Goal: Find specific page/section: Find specific page/section

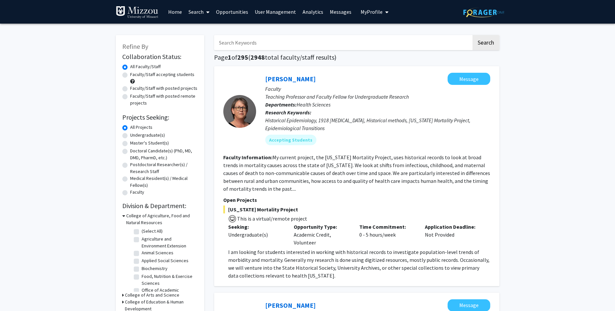
click at [181, 11] on link "Home" at bounding box center [175, 11] width 20 height 23
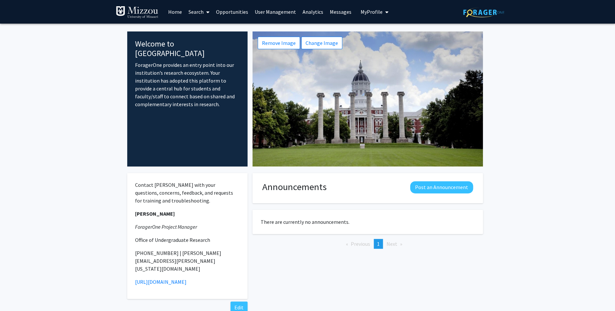
click at [198, 10] on link "Search" at bounding box center [199, 11] width 28 height 23
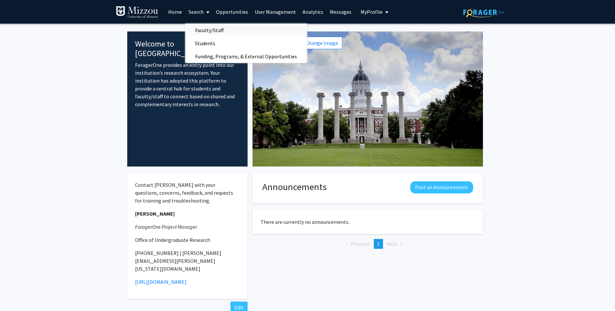
click at [203, 29] on span "Faculty/Staff" at bounding box center [209, 30] width 48 height 13
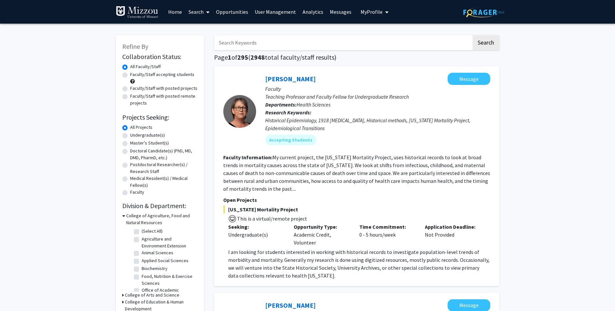
click at [261, 45] on input "Search Keywords" at bounding box center [342, 42] width 257 height 15
type input "biochemistry genetics"
click at [472, 35] on button "Search" at bounding box center [485, 42] width 27 height 15
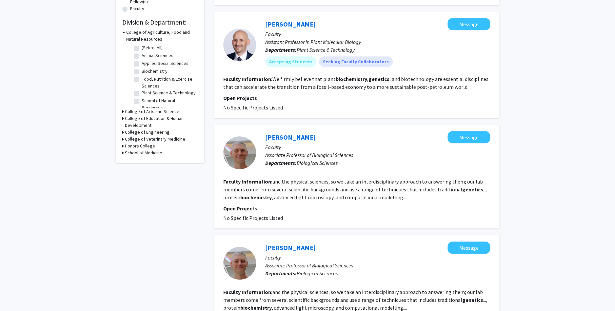
scroll to position [188, 0]
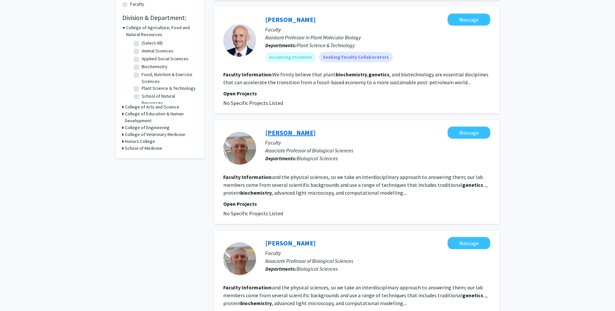
click at [287, 134] on link "[PERSON_NAME]" at bounding box center [290, 133] width 50 height 8
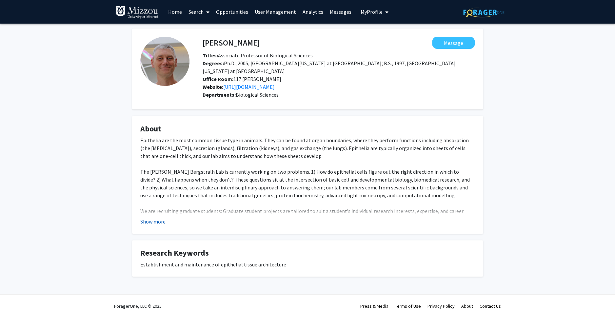
click at [151, 218] on button "Show more" at bounding box center [152, 222] width 25 height 8
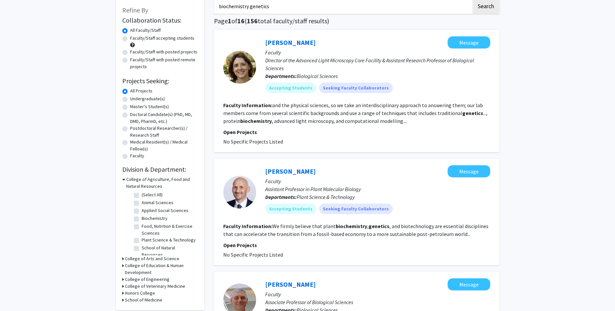
scroll to position [36, 0]
click at [279, 43] on link "[PERSON_NAME]" at bounding box center [290, 43] width 50 height 8
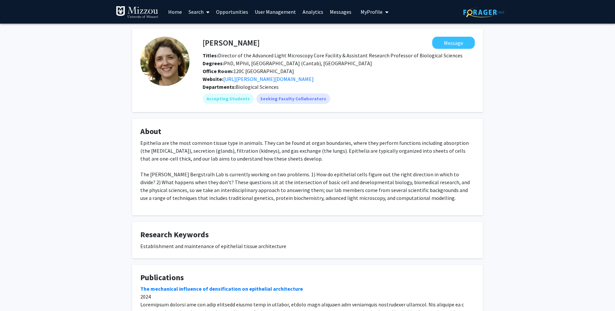
click at [176, 11] on link "Home" at bounding box center [175, 11] width 20 height 23
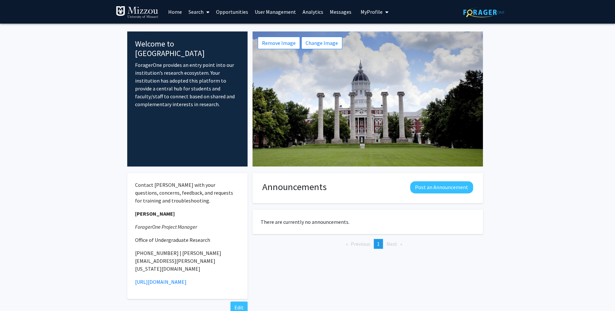
click at [193, 13] on link "Search" at bounding box center [199, 11] width 28 height 23
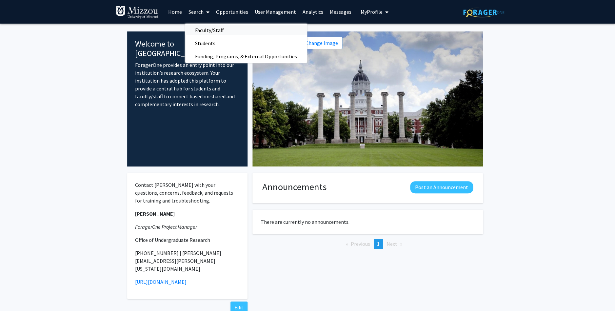
click at [205, 30] on span "Faculty/Staff" at bounding box center [209, 30] width 48 height 13
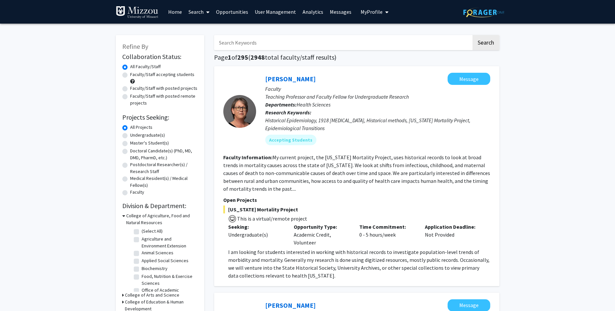
scroll to position [7, 0]
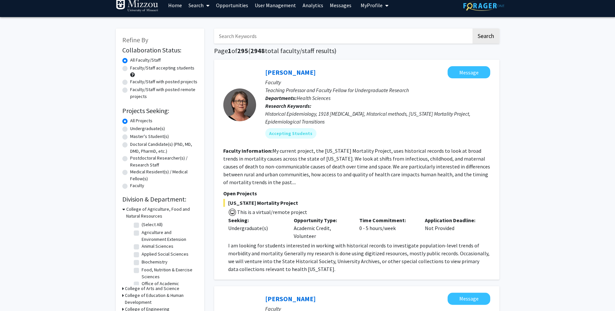
click at [130, 82] on label "Faculty/Staff with posted projects" at bounding box center [163, 81] width 67 height 7
click at [130, 82] on input "Faculty/Staff with posted projects" at bounding box center [132, 80] width 4 height 4
radio input "true"
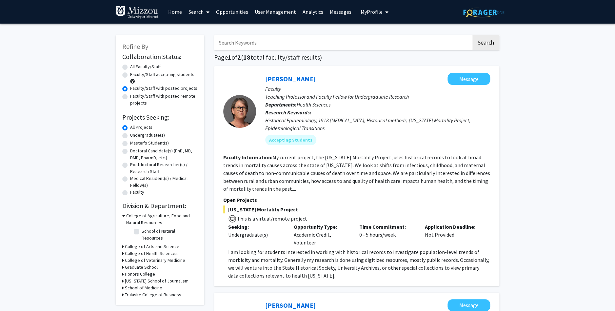
click at [200, 11] on link "Search" at bounding box center [199, 11] width 28 height 23
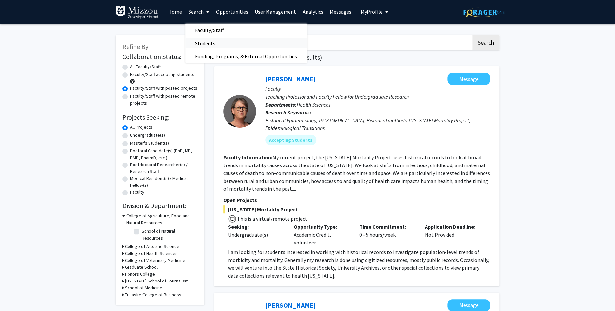
click at [204, 43] on span "Students" at bounding box center [205, 43] width 40 height 13
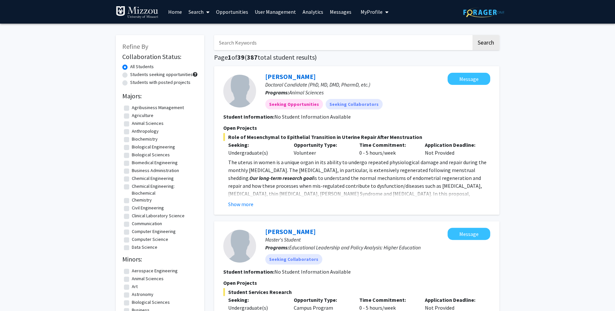
click at [171, 10] on link "Home" at bounding box center [175, 11] width 20 height 23
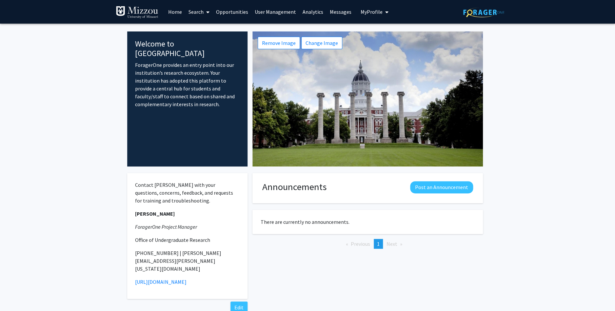
click at [196, 11] on link "Search" at bounding box center [199, 11] width 28 height 23
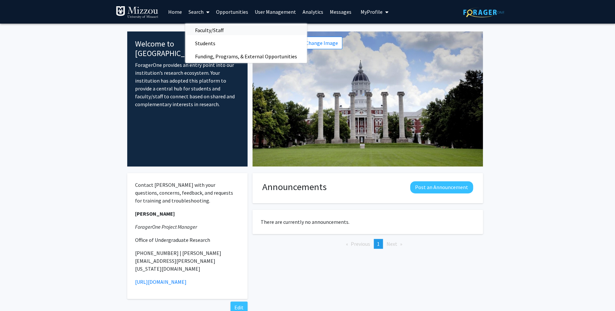
click at [206, 30] on span "Faculty/Staff" at bounding box center [209, 30] width 48 height 13
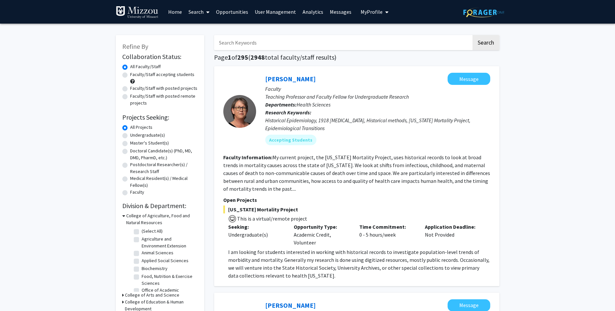
drag, startPoint x: 274, startPoint y: 44, endPoint x: 192, endPoint y: 44, distance: 82.3
click at [214, 44] on input "Search Keywords" at bounding box center [342, 42] width 257 height 15
type input "genetics"
click at [472, 35] on button "Search" at bounding box center [485, 42] width 27 height 15
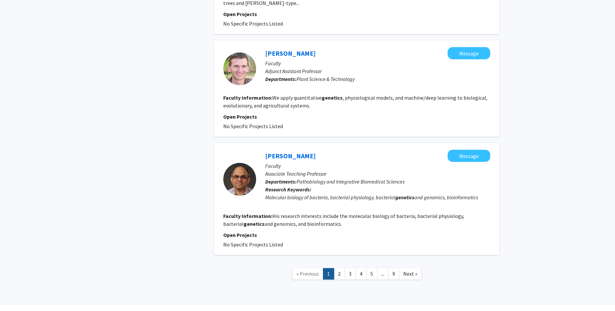
scroll to position [1018, 0]
click at [340, 268] on link "2" at bounding box center [339, 273] width 11 height 11
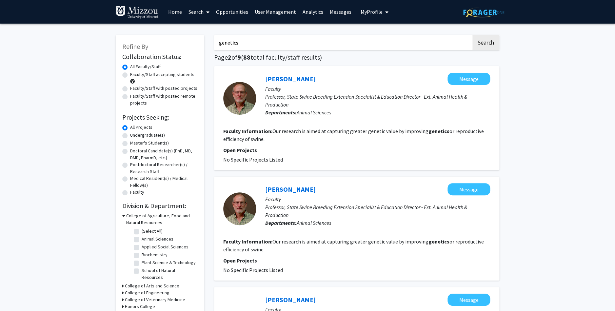
click at [175, 12] on link "Home" at bounding box center [175, 11] width 20 height 23
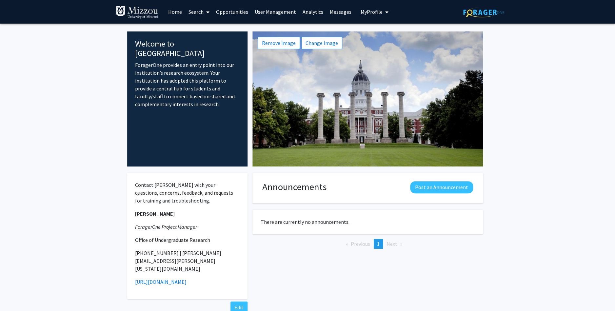
click at [198, 11] on link "Search" at bounding box center [199, 11] width 28 height 23
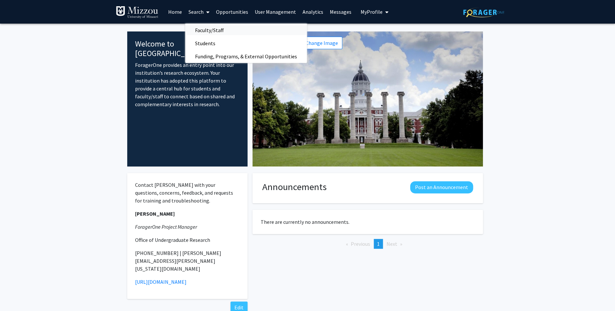
click at [212, 31] on span "Faculty/Staff" at bounding box center [209, 30] width 48 height 13
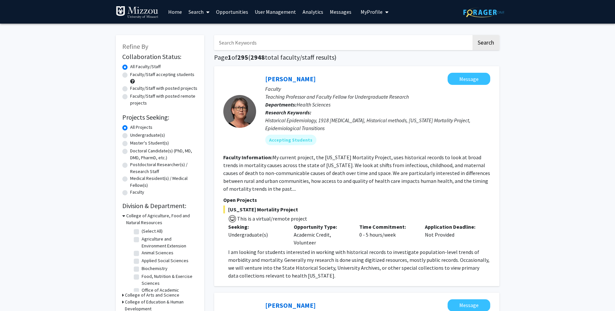
click at [261, 45] on input "Search Keywords" at bounding box center [342, 42] width 257 height 15
type input "[PERSON_NAME]"
click at [472, 35] on button "Search" at bounding box center [485, 42] width 27 height 15
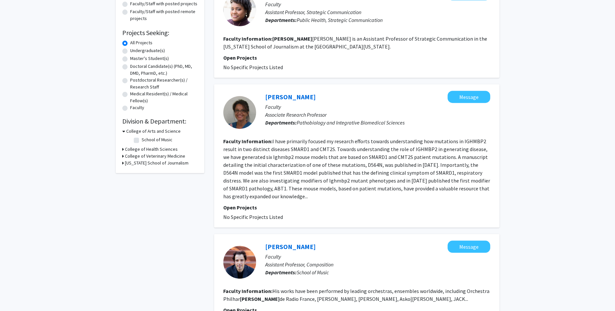
scroll to position [86, 0]
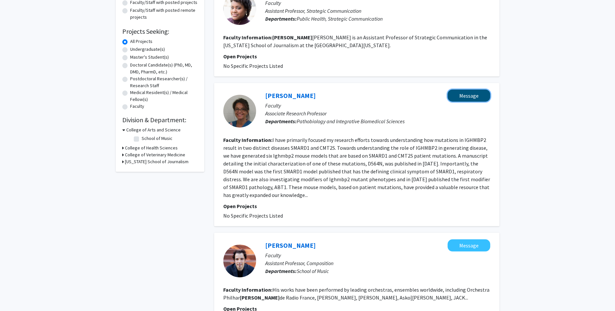
click at [469, 96] on button "Message" at bounding box center [469, 96] width 43 height 12
